Goal: Transaction & Acquisition: Purchase product/service

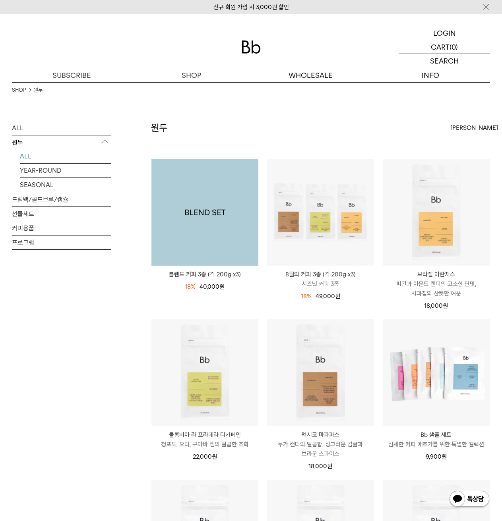
click at [200, 202] on img at bounding box center [204, 212] width 107 height 107
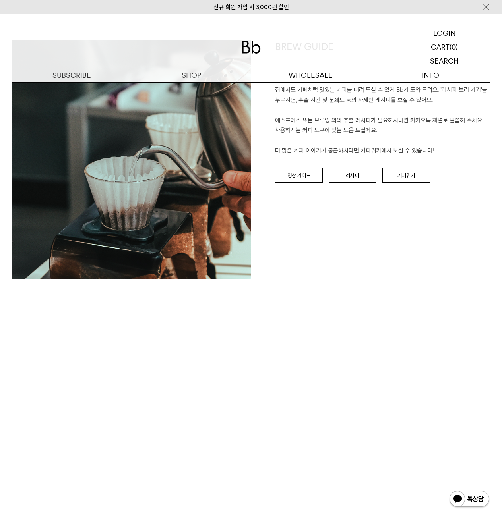
scroll to position [1828, 0]
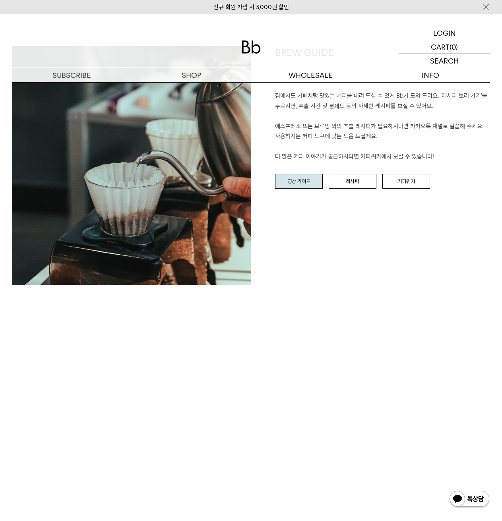
click at [295, 182] on link "영상 가이드" at bounding box center [299, 181] width 48 height 15
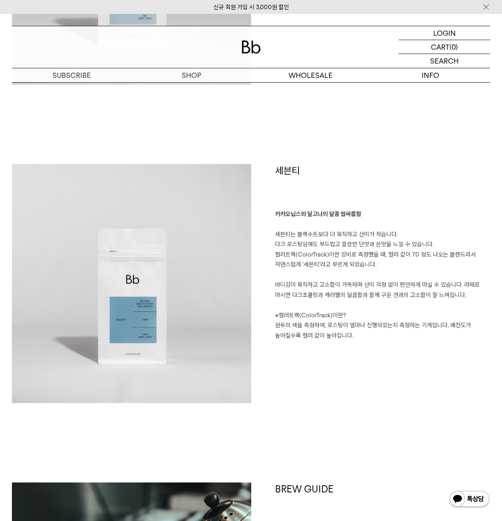
scroll to position [1391, 0]
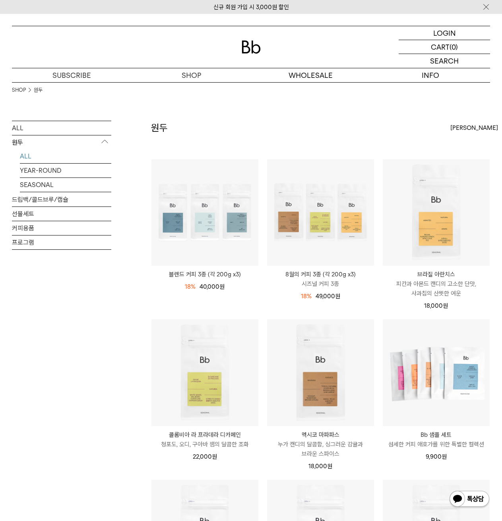
click at [325, 291] on div "18% 60,000원 49,000 원" at bounding box center [320, 295] width 107 height 12
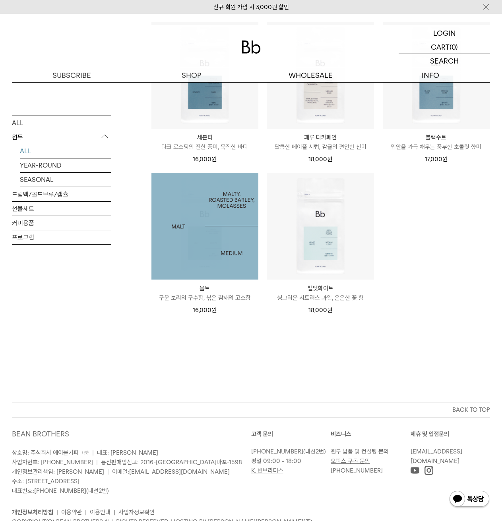
scroll to position [492, 0]
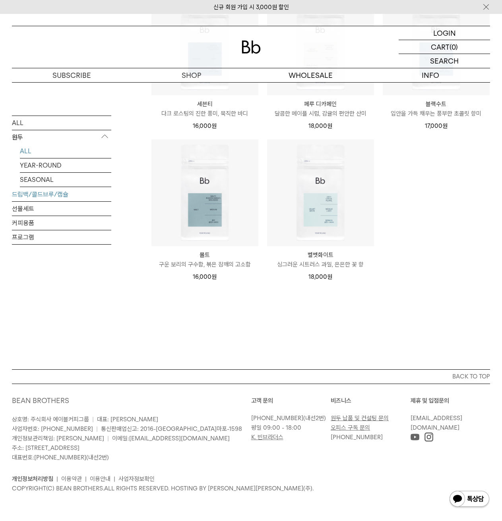
click at [49, 193] on link "드립백/콜드브루/캡슐" at bounding box center [61, 194] width 99 height 14
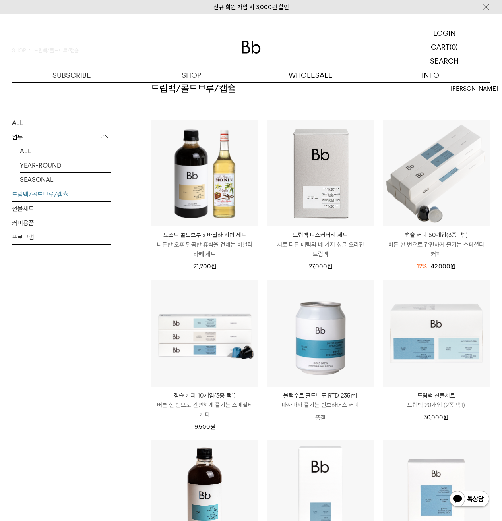
scroll to position [238, 0]
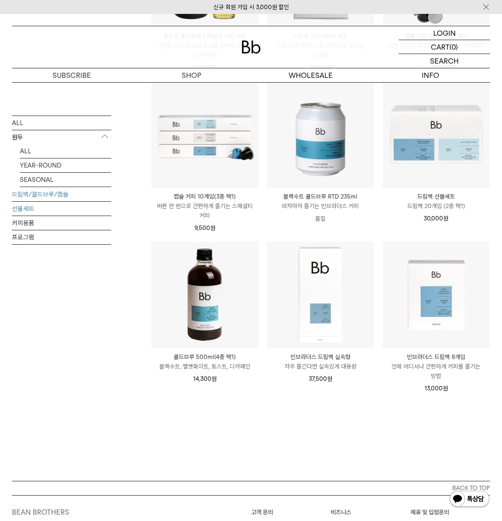
click at [64, 209] on link "선물세트" at bounding box center [61, 208] width 99 height 14
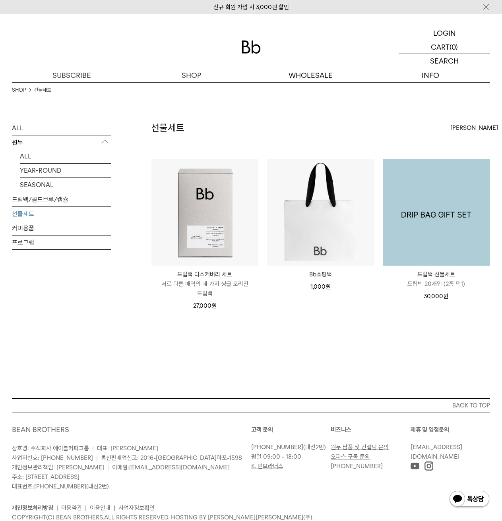
click at [406, 242] on img at bounding box center [436, 212] width 107 height 107
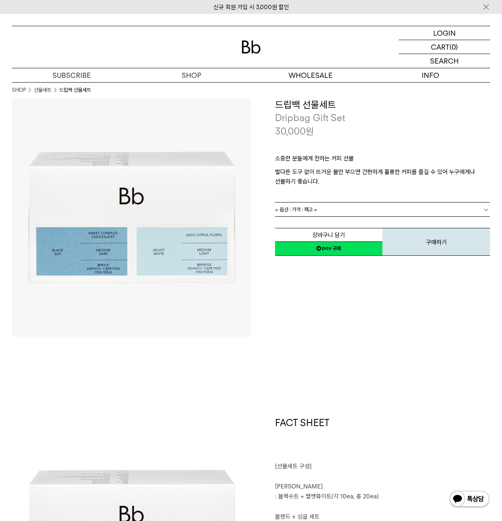
click at [340, 207] on link "= 옵션 : 가격 : 재고 =" at bounding box center [382, 210] width 215 height 14
click at [344, 209] on link "= 옵션 : 가격 : 재고 =" at bounding box center [382, 210] width 215 height 14
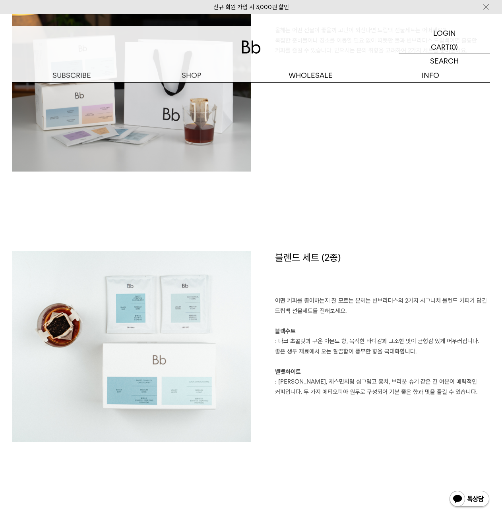
scroll to position [755, 0]
drag, startPoint x: 278, startPoint y: 337, endPoint x: 420, endPoint y: 354, distance: 143.6
click at [420, 354] on p "어떤 커피를 좋아하는지 잘 모르는 분께는 빈브라더스의 2가지 시그니처 블렌드 커피가 담긴 드립백 선물세트를 전해보세요. 블랙수트 : 다크 초콜…" at bounding box center [382, 352] width 215 height 112
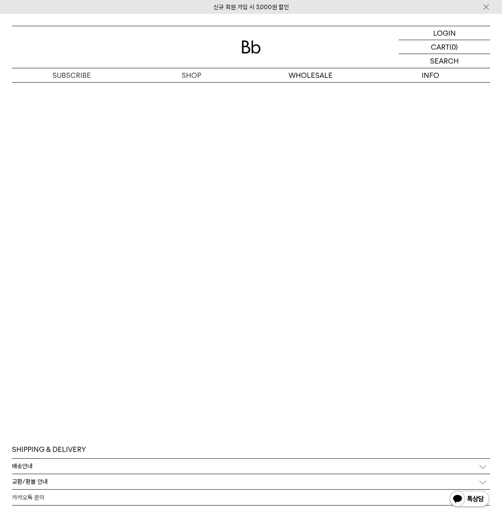
scroll to position [2186, 0]
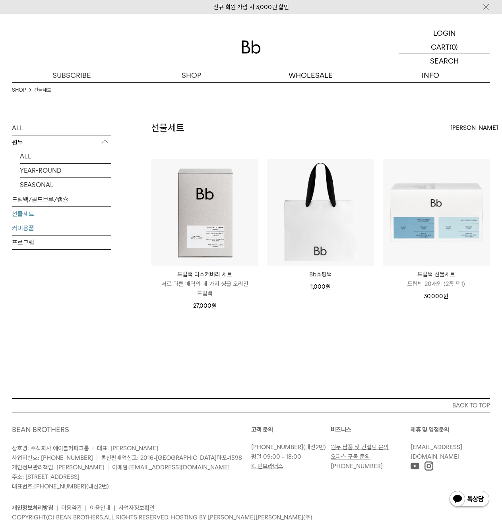
click at [79, 229] on link "커피용품" at bounding box center [61, 228] width 99 height 14
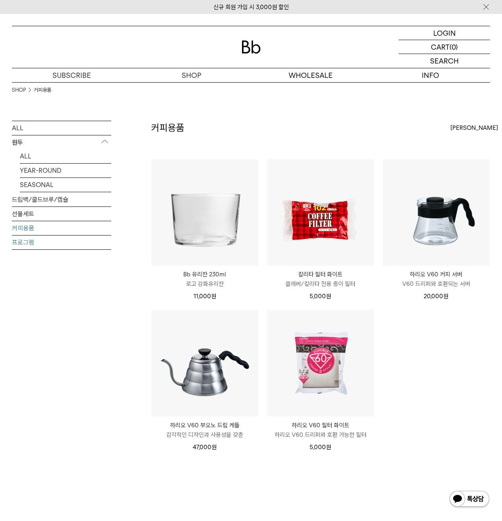
click at [72, 246] on link "프로그램" at bounding box center [61, 243] width 99 height 14
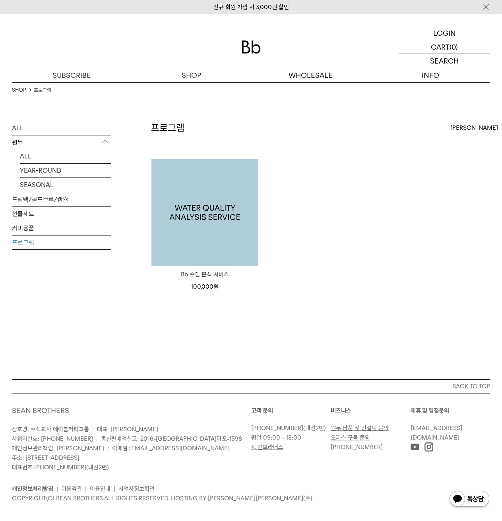
click at [213, 211] on img at bounding box center [204, 212] width 107 height 107
